Goal: Transaction & Acquisition: Purchase product/service

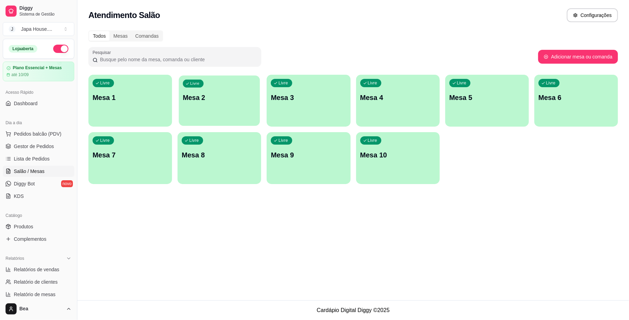
click at [194, 109] on div "Livre Mesa 2" at bounding box center [219, 96] width 81 height 42
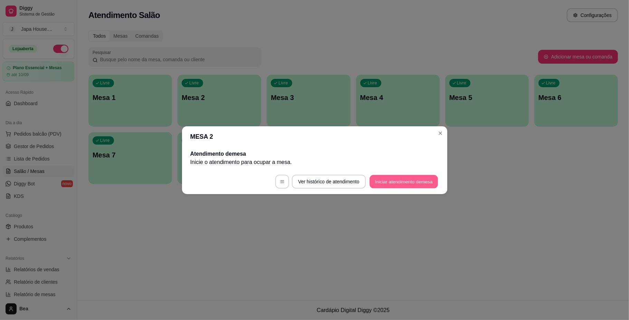
click at [408, 182] on button "Iniciar atendimento de mesa" at bounding box center [404, 181] width 68 height 13
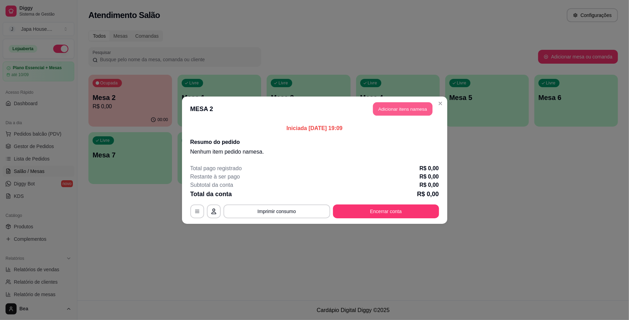
click at [403, 108] on button "Adicionar itens na mesa" at bounding box center [402, 108] width 59 height 13
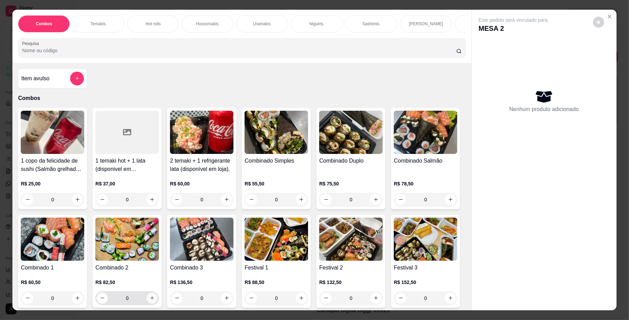
click at [155, 300] on icon "increase-product-quantity" at bounding box center [152, 297] width 5 height 5
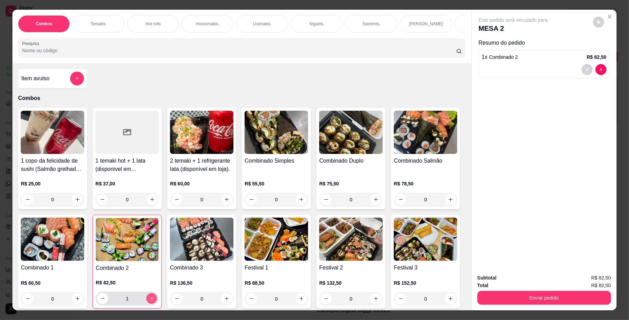
click at [154, 301] on icon "increase-product-quantity" at bounding box center [151, 297] width 5 height 5
type input "2"
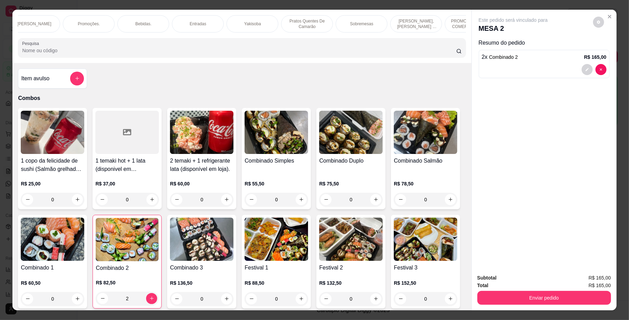
click at [143, 25] on p "Bebidas." at bounding box center [143, 24] width 16 height 6
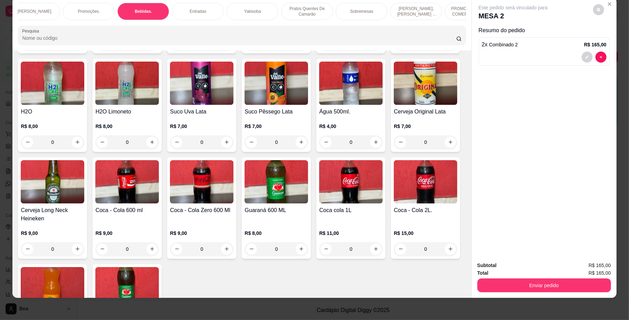
scroll to position [1505, 0]
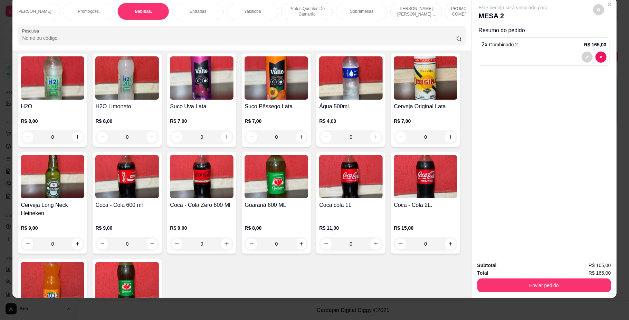
click at [448, 41] on icon "increase-product-quantity" at bounding box center [450, 38] width 5 height 5
type input "1"
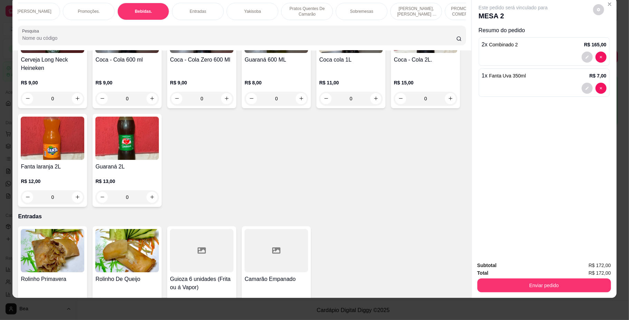
scroll to position [1663, 0]
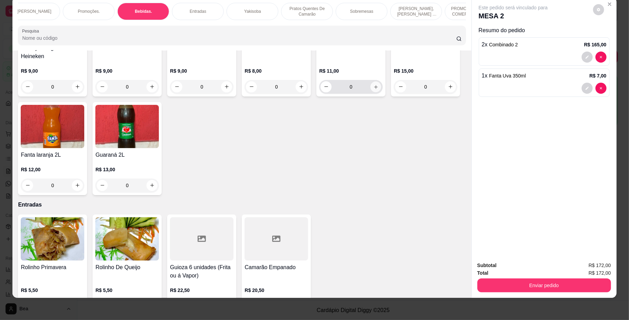
click at [374, 89] on icon "increase-product-quantity" at bounding box center [376, 86] width 5 height 5
type input "1"
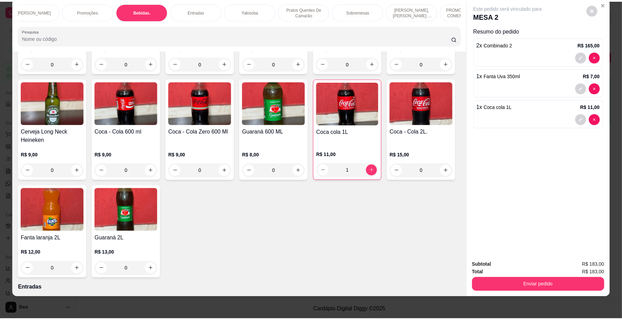
scroll to position [1568, 0]
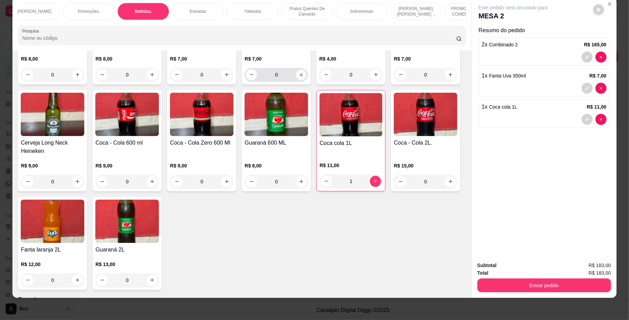
click at [304, 77] on icon "increase-product-quantity" at bounding box center [301, 74] width 5 height 5
type input "1"
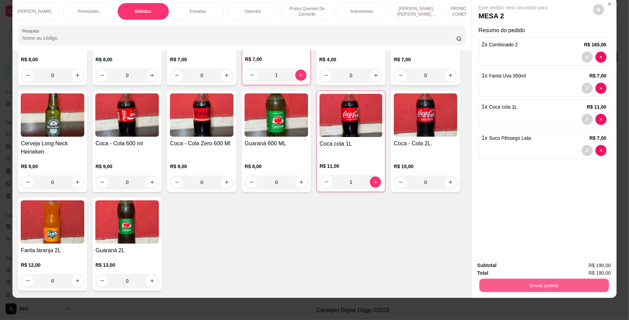
click at [504, 281] on button "Enviar pedido" at bounding box center [544, 285] width 130 height 13
click at [506, 265] on button "Não registrar e enviar pedido" at bounding box center [521, 268] width 70 height 13
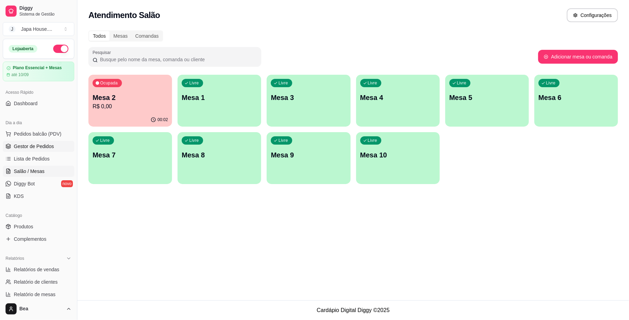
click at [47, 144] on span "Gestor de Pedidos" at bounding box center [34, 146] width 40 height 7
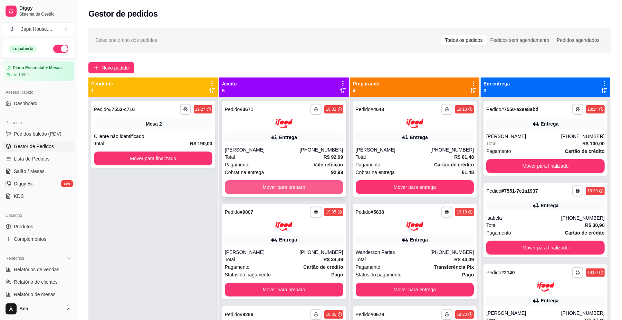
click at [309, 190] on button "Mover para preparo" at bounding box center [284, 187] width 119 height 14
click at [308, 184] on button "Mover para preparo" at bounding box center [284, 187] width 119 height 14
click at [308, 184] on button "Mover para preparo" at bounding box center [284, 186] width 115 height 13
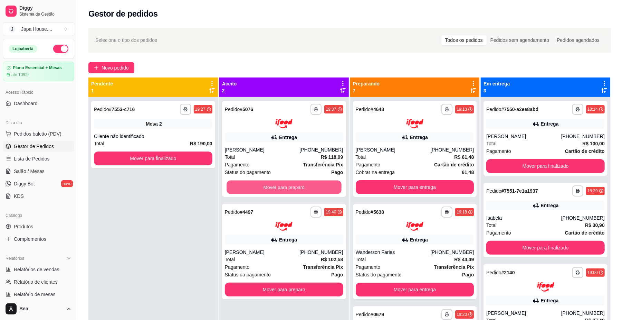
click at [308, 184] on button "Mover para preparo" at bounding box center [284, 186] width 115 height 13
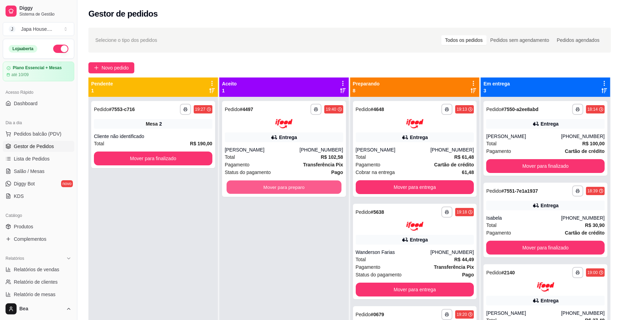
click at [308, 184] on button "Mover para preparo" at bounding box center [284, 186] width 115 height 13
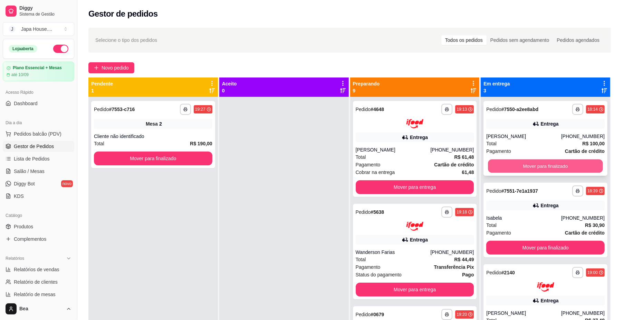
click at [560, 162] on button "Mover para finalizado" at bounding box center [545, 165] width 115 height 13
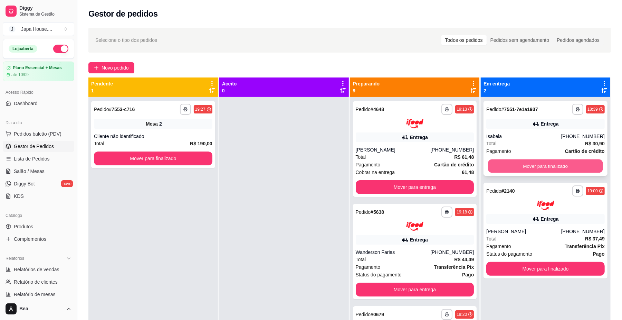
click at [538, 168] on button "Mover para finalizado" at bounding box center [545, 165] width 115 height 13
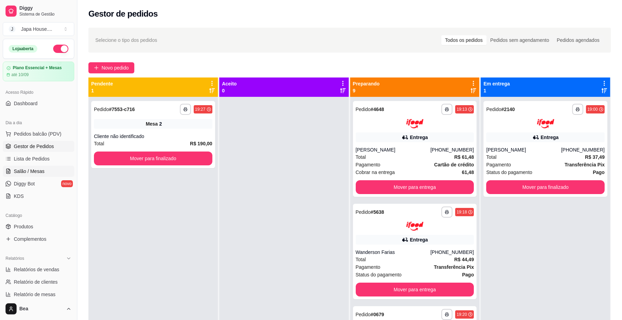
click at [37, 169] on span "Salão / Mesas" at bounding box center [29, 171] width 31 height 7
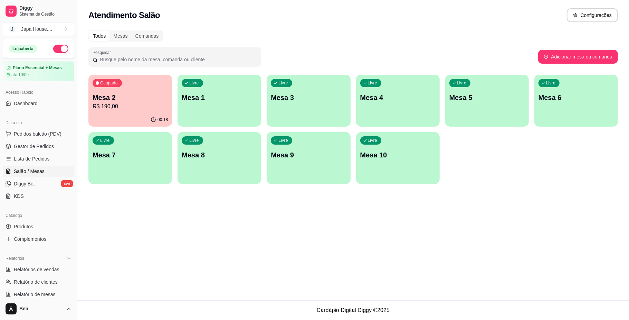
click at [216, 103] on div "Livre Mesa 1" at bounding box center [220, 97] width 84 height 44
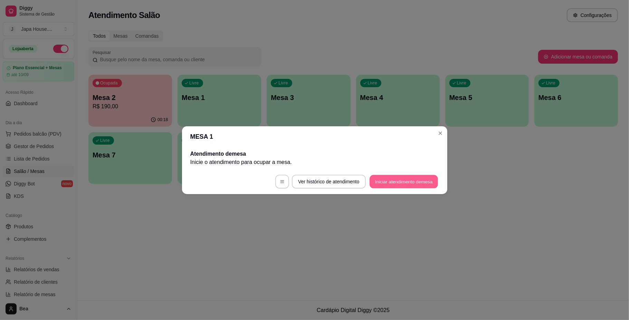
click at [394, 181] on button "Iniciar atendimento de mesa" at bounding box center [404, 181] width 68 height 13
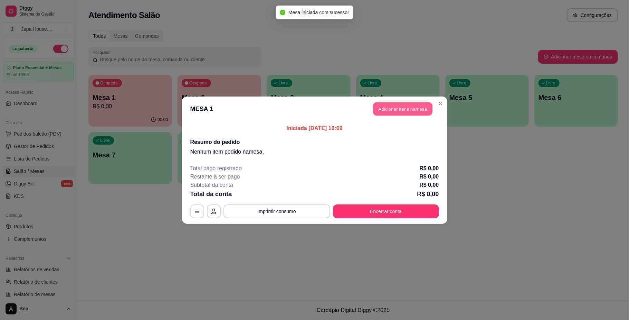
click at [394, 108] on button "Adicionar itens na mesa" at bounding box center [402, 108] width 59 height 13
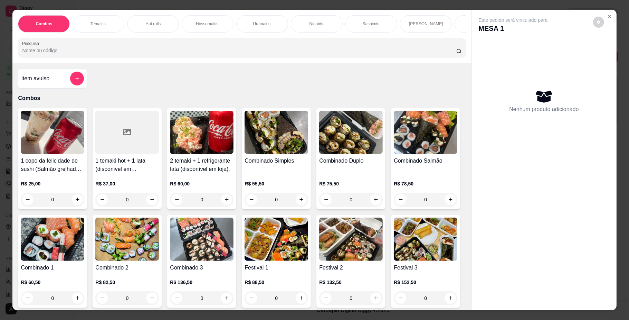
click at [334, 165] on h4 "Combinado Duplo" at bounding box center [351, 161] width 64 height 8
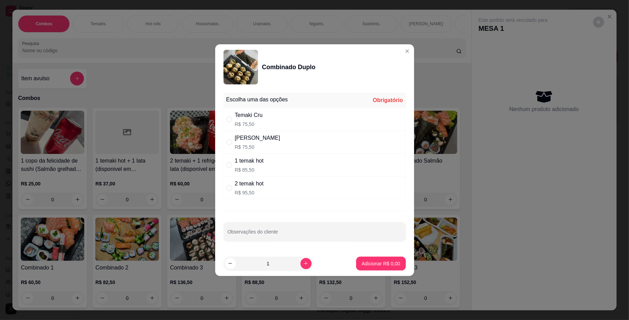
click at [277, 137] on div "[PERSON_NAME]" at bounding box center [258, 138] width 46 height 8
radio input "true"
click at [371, 265] on p "Adicionar R$ 75,50" at bounding box center [380, 263] width 40 height 7
type input "1"
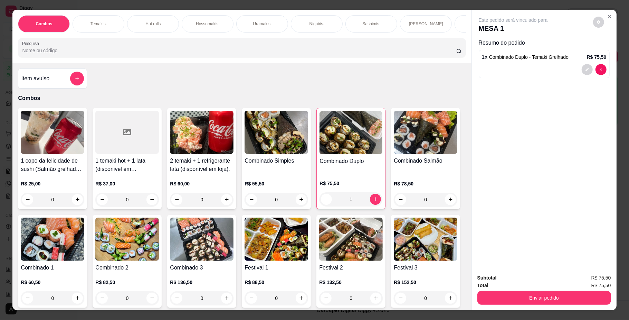
scroll to position [0, 392]
click at [137, 24] on p "Bebidas." at bounding box center [143, 24] width 16 height 6
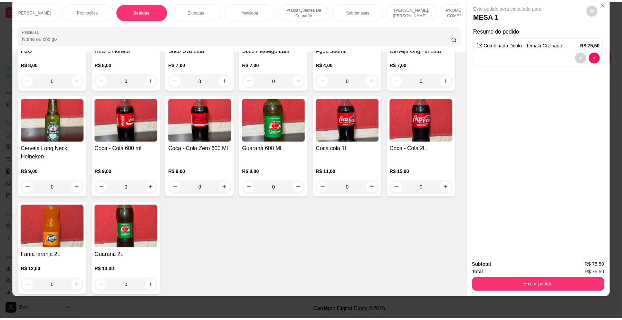
scroll to position [1583, 0]
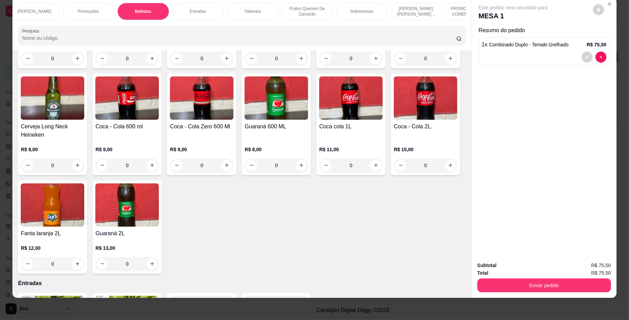
click at [234, 120] on img at bounding box center [202, 97] width 64 height 43
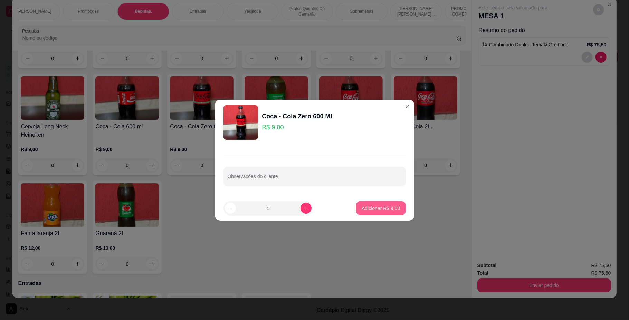
click at [376, 209] on p "Adicionar R$ 9,00" at bounding box center [381, 208] width 38 height 7
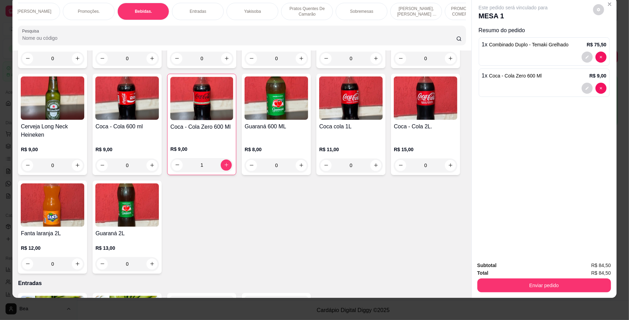
type input "1"
click at [565, 281] on button "Enviar pedido" at bounding box center [544, 285] width 130 height 13
click at [534, 267] on button "Não registrar e enviar pedido" at bounding box center [521, 268] width 70 height 13
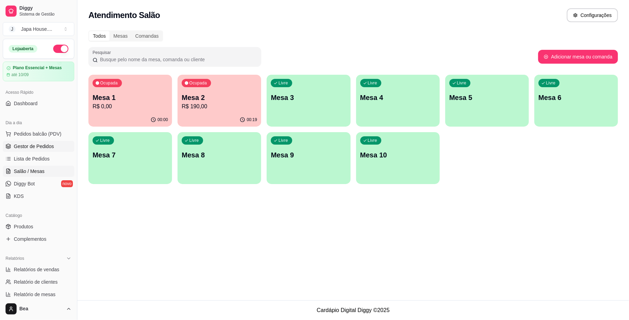
click at [30, 144] on span "Gestor de Pedidos" at bounding box center [34, 146] width 40 height 7
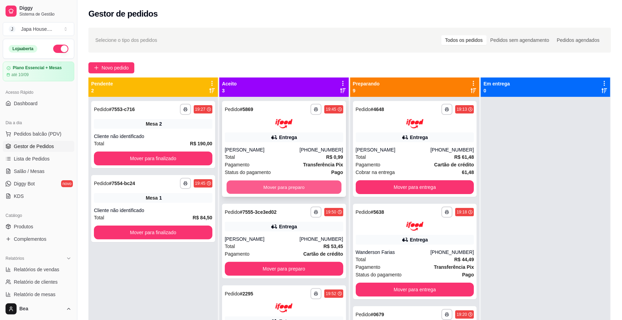
click at [302, 186] on button "Mover para preparo" at bounding box center [284, 186] width 115 height 13
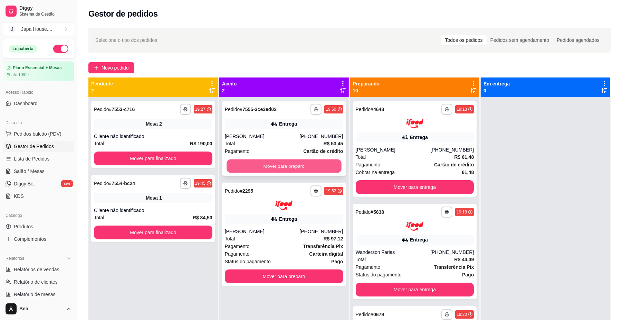
click at [297, 167] on button "Mover para preparo" at bounding box center [284, 165] width 115 height 13
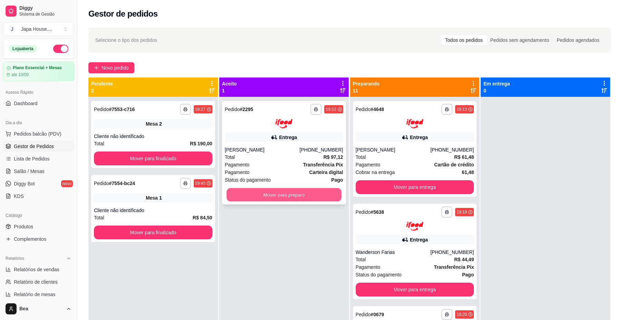
click at [299, 193] on button "Mover para preparo" at bounding box center [284, 194] width 115 height 13
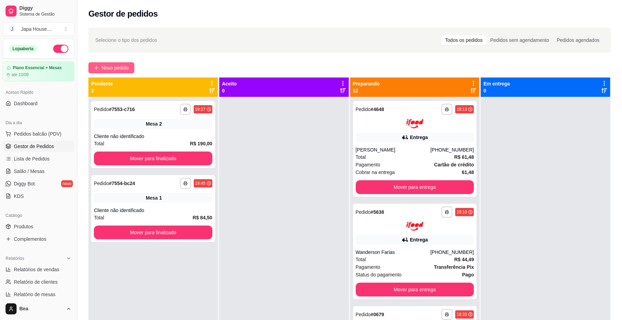
click at [112, 65] on span "Novo pedido" at bounding box center [115, 68] width 27 height 8
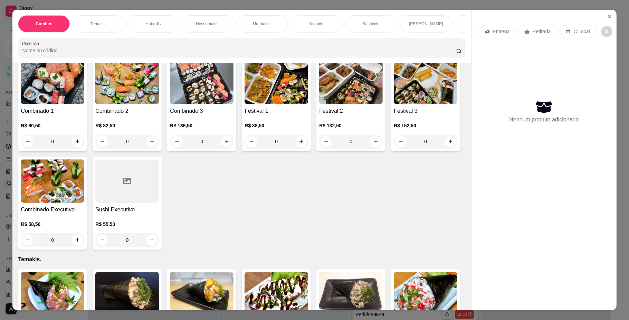
scroll to position [168, 0]
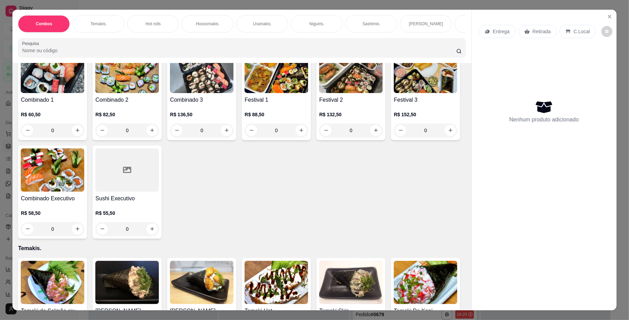
click at [394, 93] on img at bounding box center [426, 71] width 64 height 43
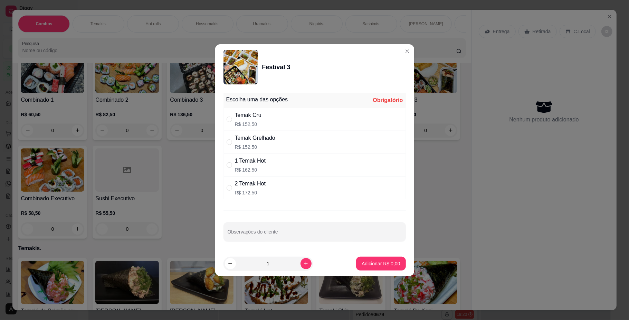
click at [306, 135] on div "Temak Grelhado R$ 152,50" at bounding box center [315, 142] width 182 height 23
radio input "true"
click at [276, 233] on input "Observações do cliente" at bounding box center [315, 234] width 174 height 7
click at [319, 234] on input "TROCAR SASHIMIS POR HOT HOLL" at bounding box center [315, 234] width 174 height 7
click at [359, 232] on input "TROCAR SASHIMIS POR HOT HOLL TUDO GRELHADO" at bounding box center [315, 234] width 174 height 7
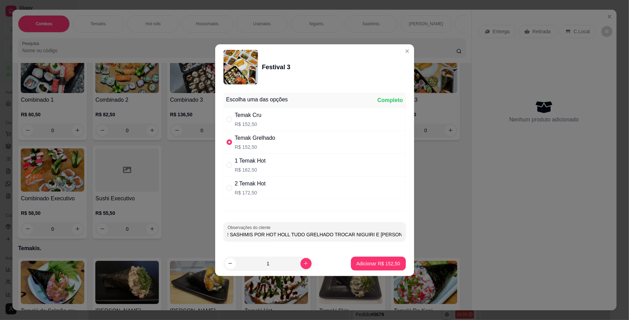
scroll to position [0, 22]
type input "TROCAR SASHIMIS POR HOT HOLL TUDO GRELHADO TROCAR NIGUIRI E [PERSON_NAME] POR […"
click at [372, 263] on p "Adicionar R$ 152,50" at bounding box center [378, 263] width 43 height 7
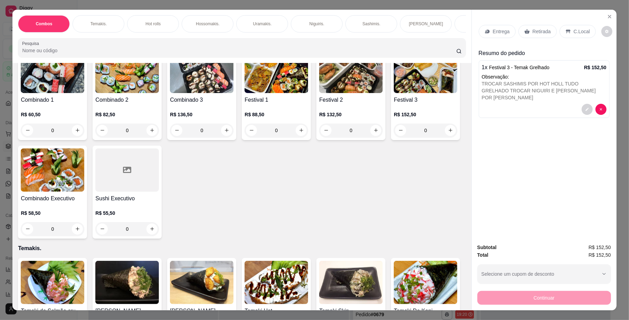
click at [537, 32] on p "Retirada" at bounding box center [542, 31] width 18 height 7
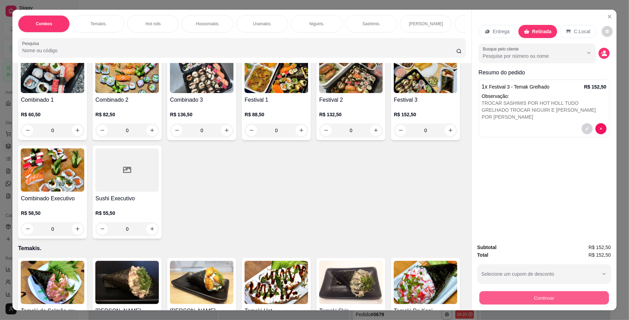
click at [536, 297] on button "Continuar" at bounding box center [544, 297] width 130 height 13
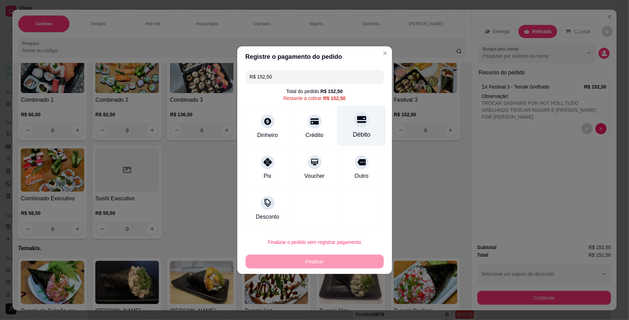
click at [354, 131] on div "Débito" at bounding box center [362, 134] width 18 height 9
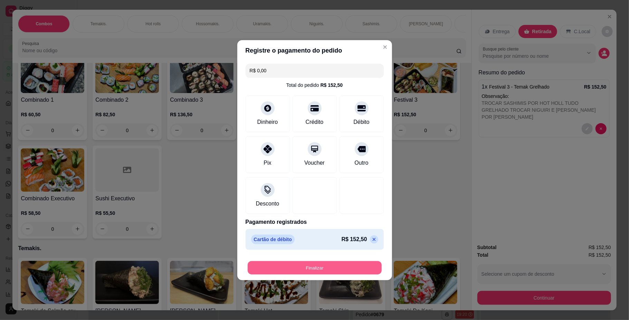
click at [324, 265] on button "Finalizar" at bounding box center [315, 267] width 134 height 13
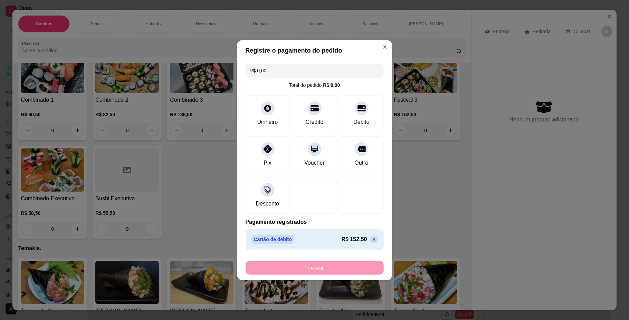
type input "-R$ 152,50"
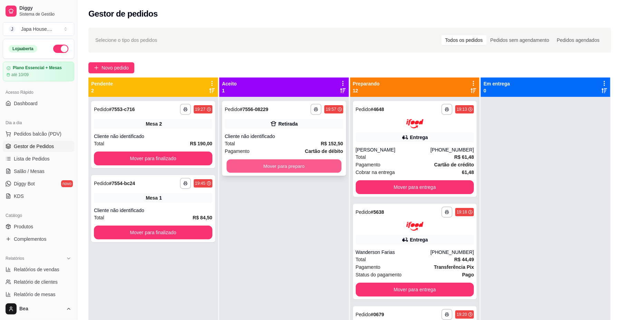
click at [312, 165] on button "Mover para preparo" at bounding box center [284, 165] width 115 height 13
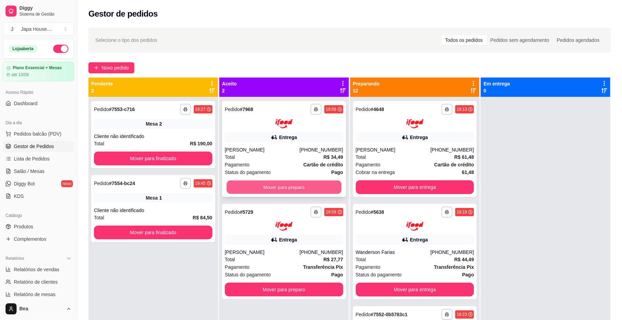
click at [282, 192] on button "Mover para preparo" at bounding box center [284, 186] width 115 height 13
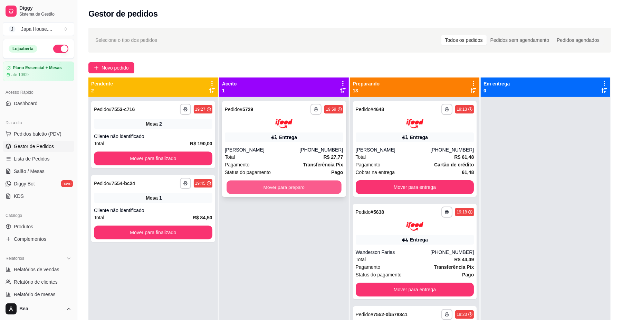
click at [279, 181] on button "Mover para preparo" at bounding box center [284, 186] width 115 height 13
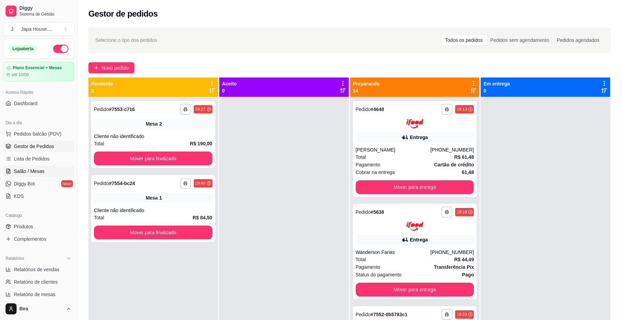
click at [45, 170] on link "Salão / Mesas" at bounding box center [39, 171] width 72 height 11
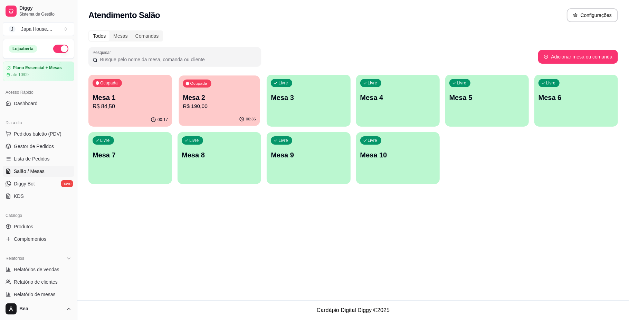
click at [199, 102] on p "R$ 190,00" at bounding box center [219, 106] width 73 height 8
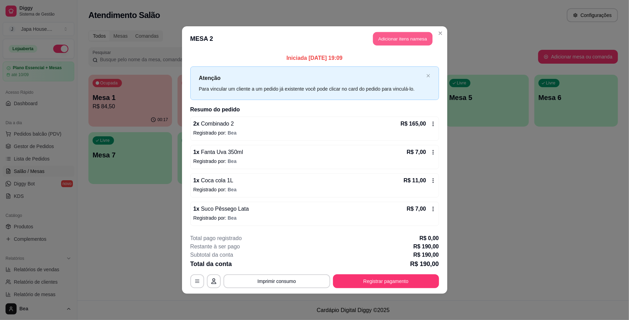
click at [397, 40] on button "Adicionar itens na mesa" at bounding box center [402, 38] width 59 height 13
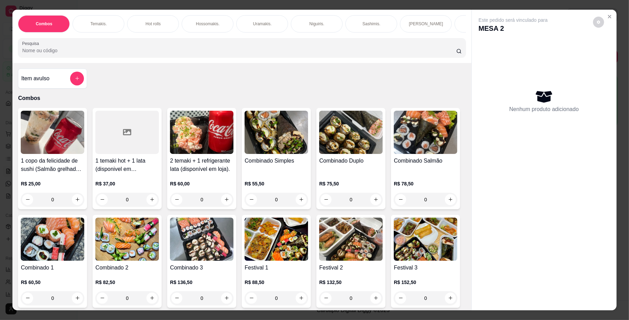
click at [154, 22] on p "Hot rolls" at bounding box center [153, 24] width 15 height 6
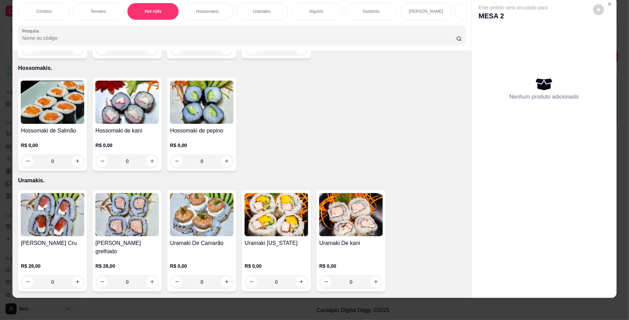
click at [64, 58] on div "Hot roll philadelfia R$ 15,00 0" at bounding box center [52, 11] width 69 height 93
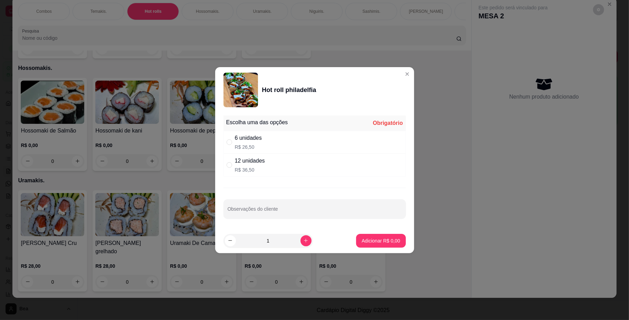
click at [241, 159] on div "12 unidades" at bounding box center [250, 161] width 30 height 8
radio input "true"
click at [372, 241] on p "Adicionar R$ 36,50" at bounding box center [380, 240] width 40 height 7
type input "1"
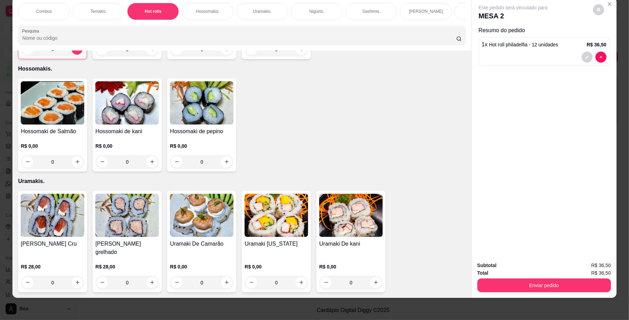
click at [99, 10] on p "Temakis." at bounding box center [99, 12] width 16 height 6
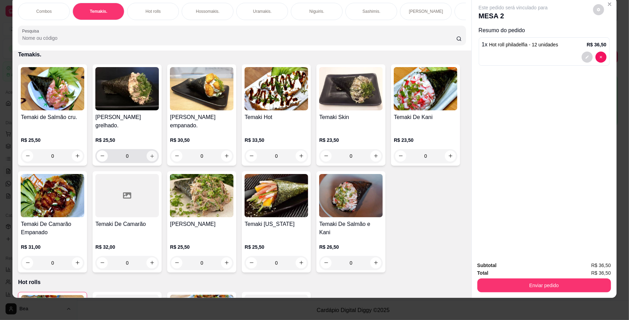
click at [150, 158] on icon "increase-product-quantity" at bounding box center [151, 155] width 3 height 3
type input "1"
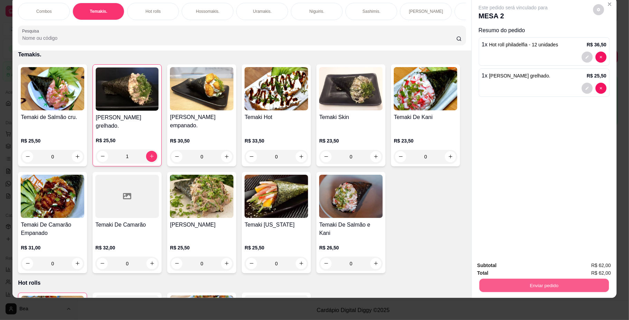
click at [573, 280] on button "Enviar pedido" at bounding box center [544, 285] width 130 height 13
click at [540, 266] on button "Não registrar e enviar pedido" at bounding box center [521, 268] width 70 height 13
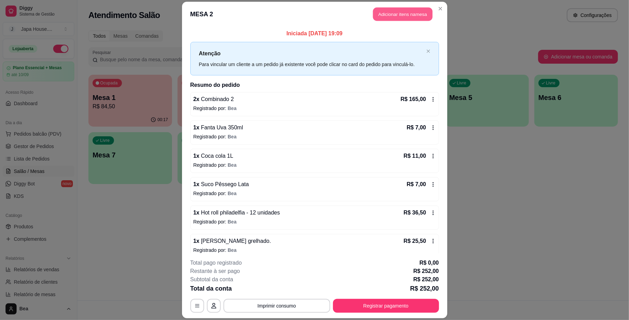
click at [404, 15] on button "Adicionar itens na mesa" at bounding box center [402, 13] width 59 height 13
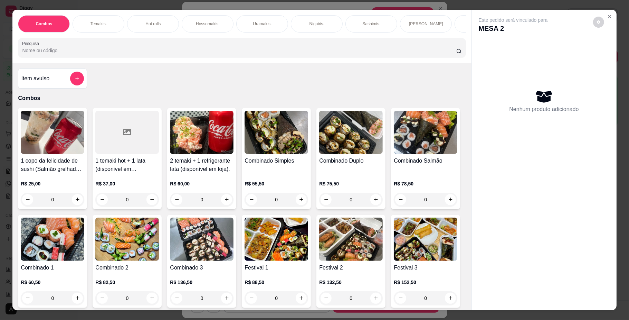
click at [106, 25] on div "Temakis." at bounding box center [99, 23] width 52 height 17
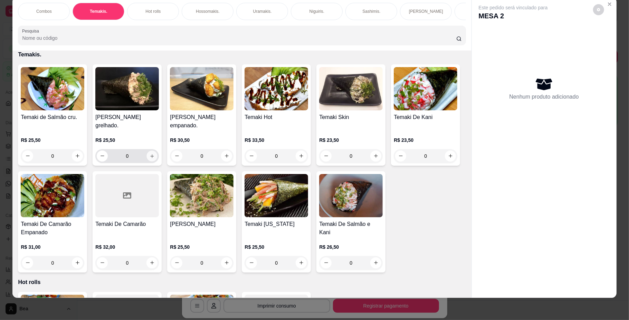
click at [148, 159] on button "increase-product-quantity" at bounding box center [152, 155] width 11 height 11
type input "1"
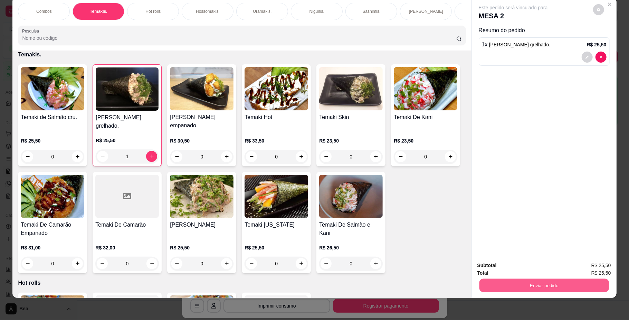
click at [498, 282] on button "Enviar pedido" at bounding box center [544, 285] width 130 height 13
click at [500, 268] on button "Não registrar e enviar pedido" at bounding box center [521, 268] width 70 height 13
